Goal: Navigation & Orientation: Find specific page/section

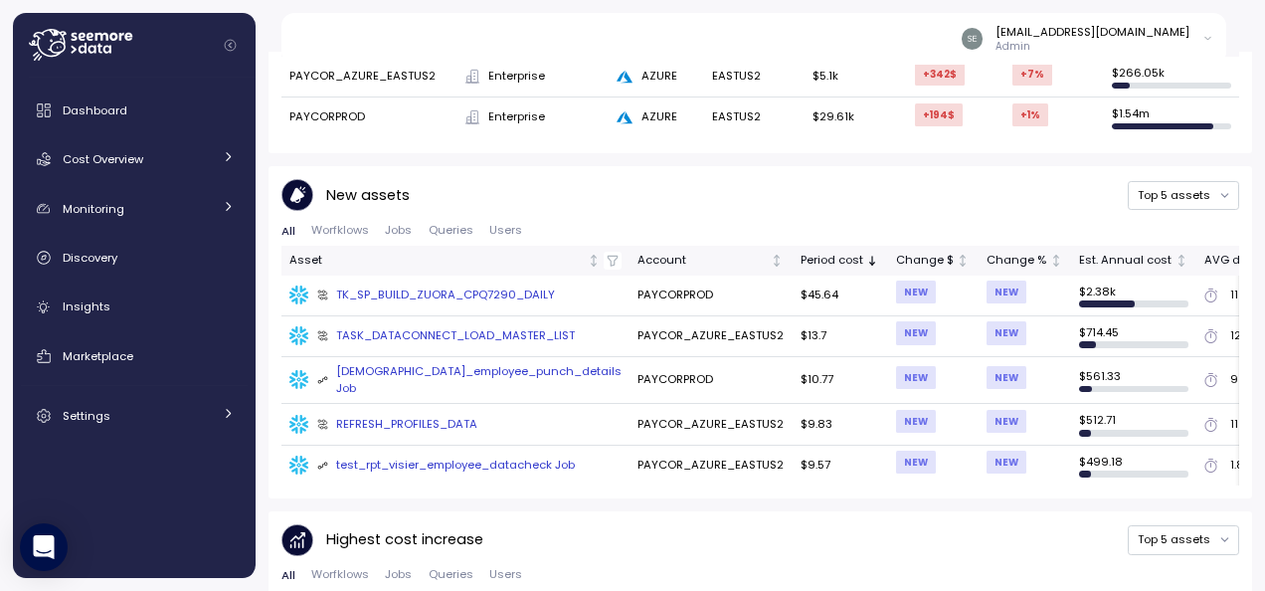
scroll to position [716, 0]
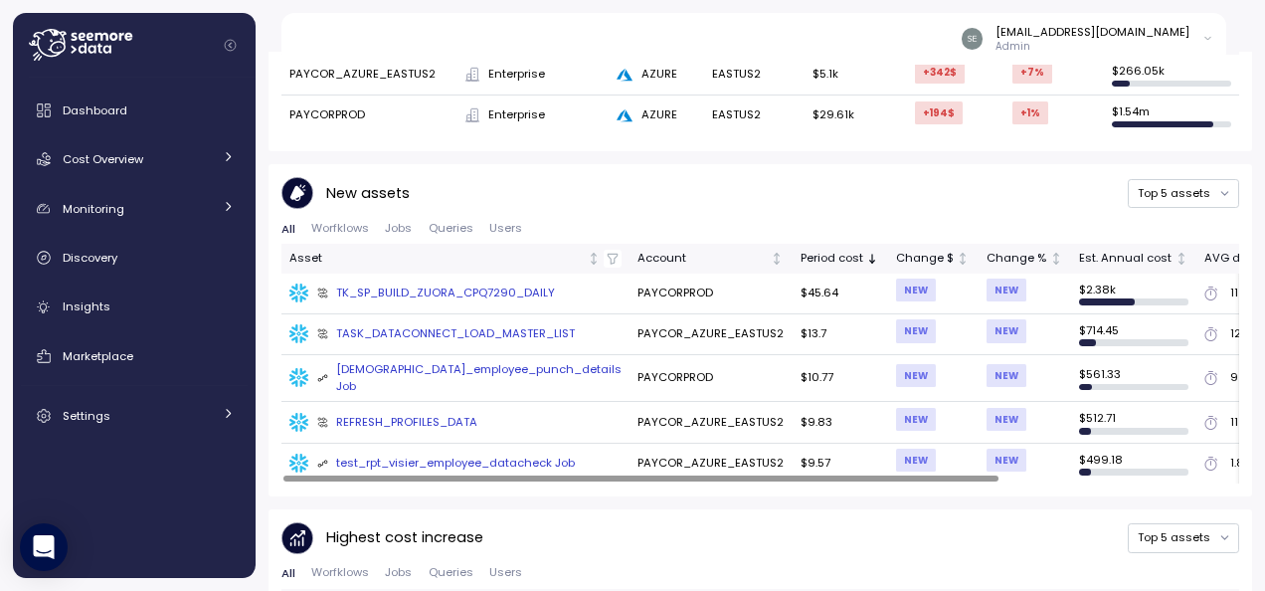
click at [501, 231] on span "Users" at bounding box center [505, 228] width 33 height 11
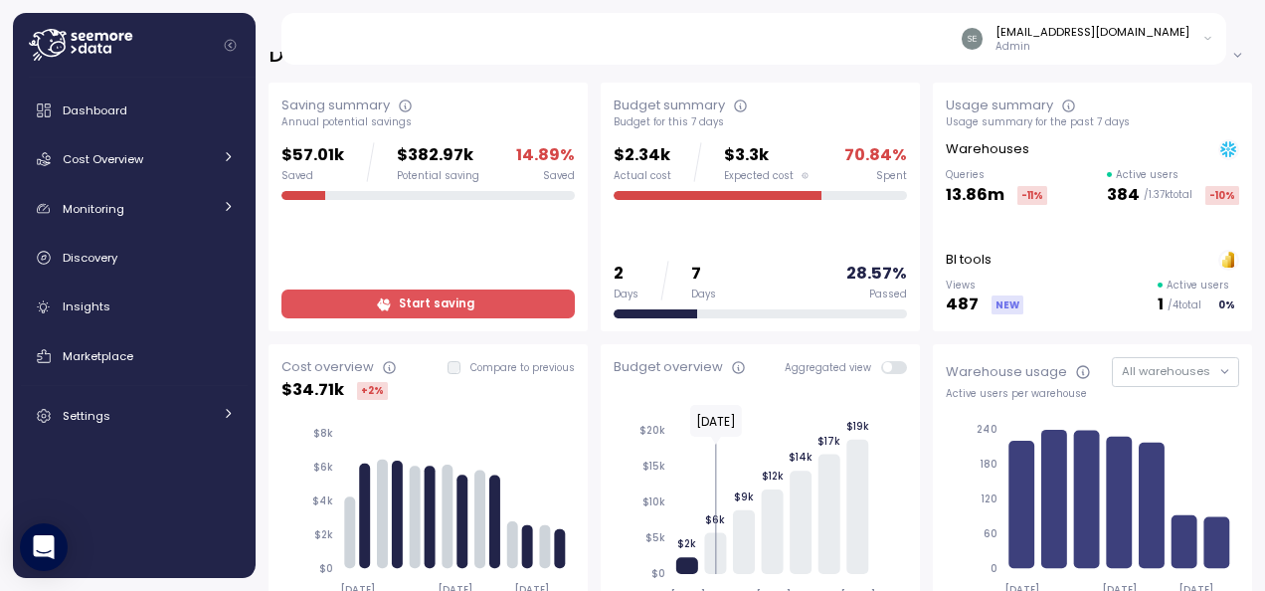
scroll to position [27, 0]
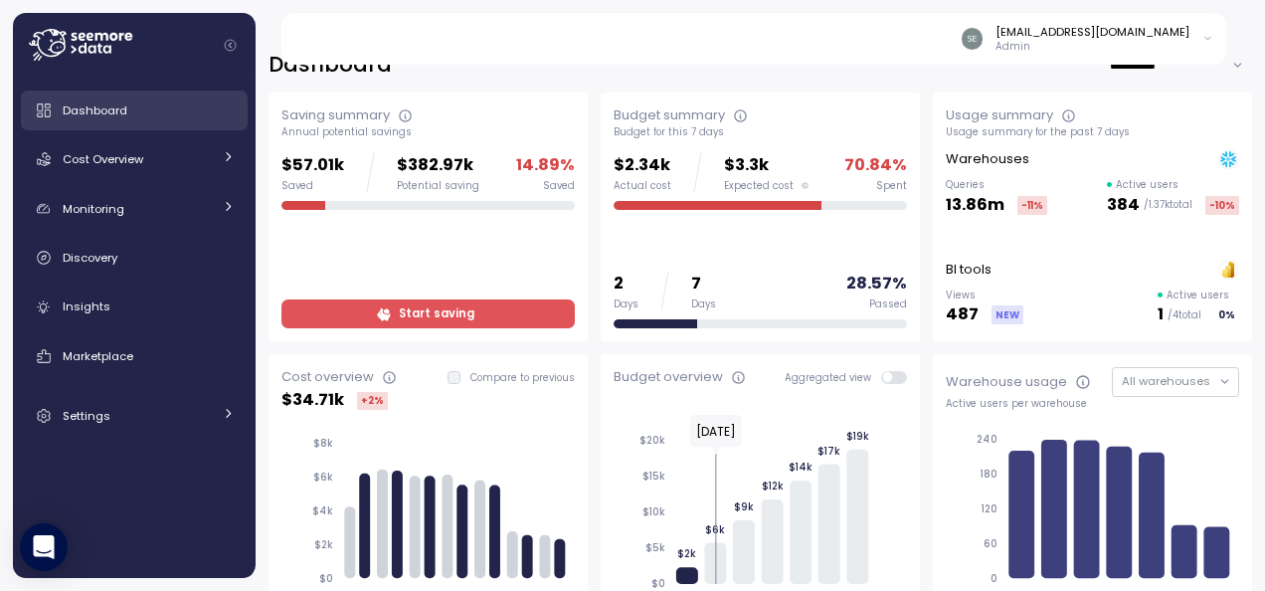
click at [95, 101] on div "Dashboard" at bounding box center [149, 110] width 172 height 20
